Goal: Task Accomplishment & Management: Manage account settings

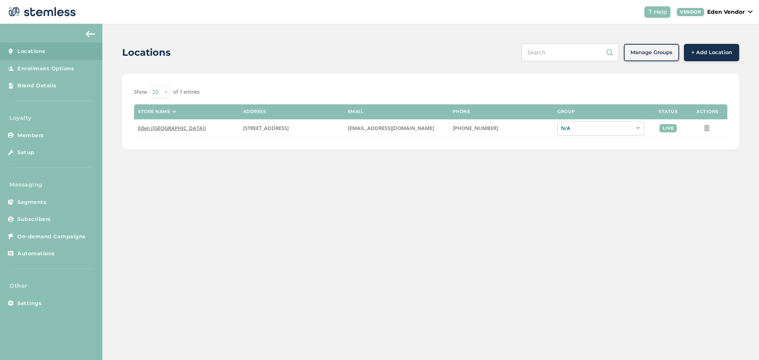
click at [157, 131] on span "Eden ([GEOGRAPHIC_DATA])" at bounding box center [172, 128] width 68 height 7
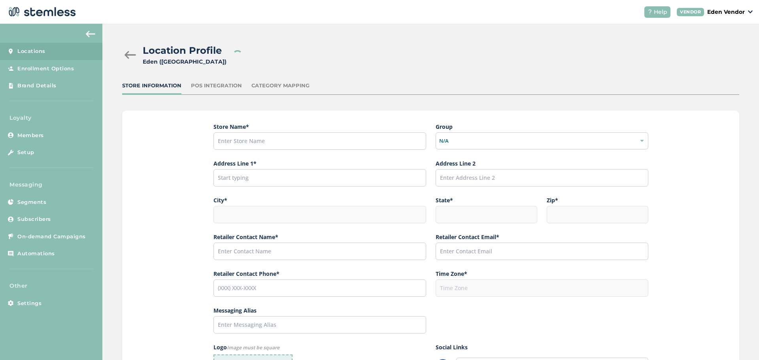
type input "Eden ([GEOGRAPHIC_DATA])"
type input "[STREET_ADDRESS]"
type input "Okmulgee"
type input "OK"
type input "74447"
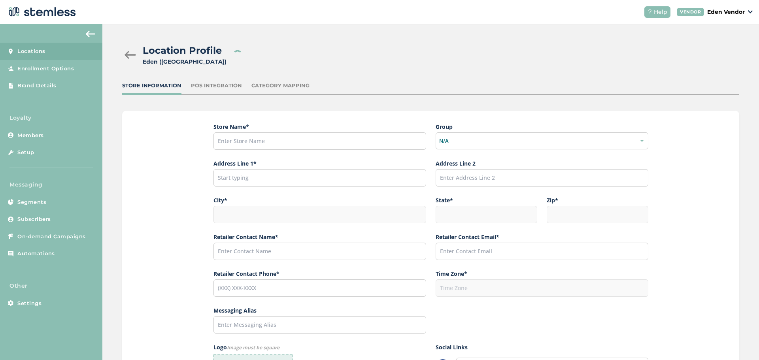
type input "[PERSON_NAME][GEOGRAPHIC_DATA]"
type input "[EMAIL_ADDRESS][DOMAIN_NAME]"
type input "[PHONE_NUMBER]"
type input "America/[GEOGRAPHIC_DATA]"
type input "Eden ([GEOGRAPHIC_DATA])"
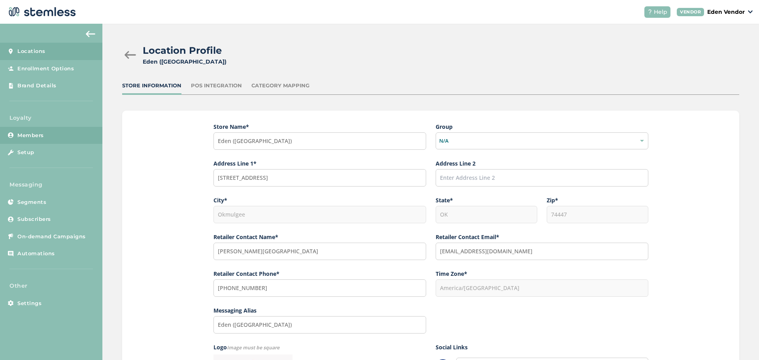
click at [44, 142] on link "Members" at bounding box center [51, 135] width 102 height 17
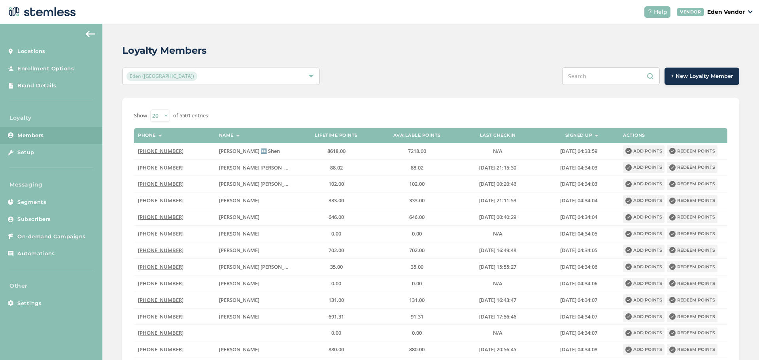
click at [591, 76] on input "text" at bounding box center [611, 76] width 98 height 18
type input "[PERSON_NAME]"
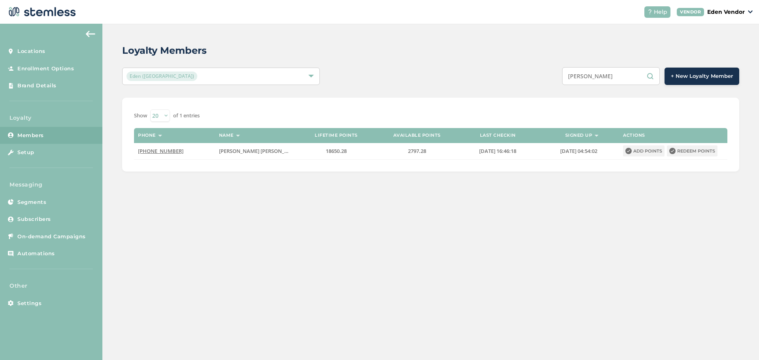
drag, startPoint x: 613, startPoint y: 75, endPoint x: 534, endPoint y: 78, distance: 78.8
click at [534, 78] on div "[PERSON_NAME] + New Loyalty Member" at bounding box center [560, 76] width 360 height 18
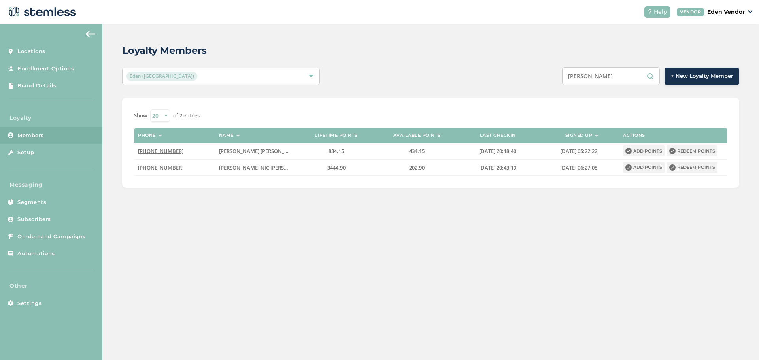
type input "[PERSON_NAME]"
click at [692, 167] on button "Redeem points" at bounding box center [692, 167] width 51 height 11
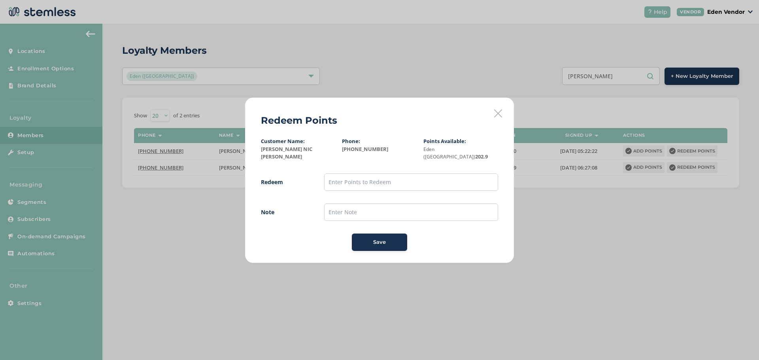
click at [495, 115] on icon at bounding box center [498, 114] width 8 height 8
